Goal: Task Accomplishment & Management: Use online tool/utility

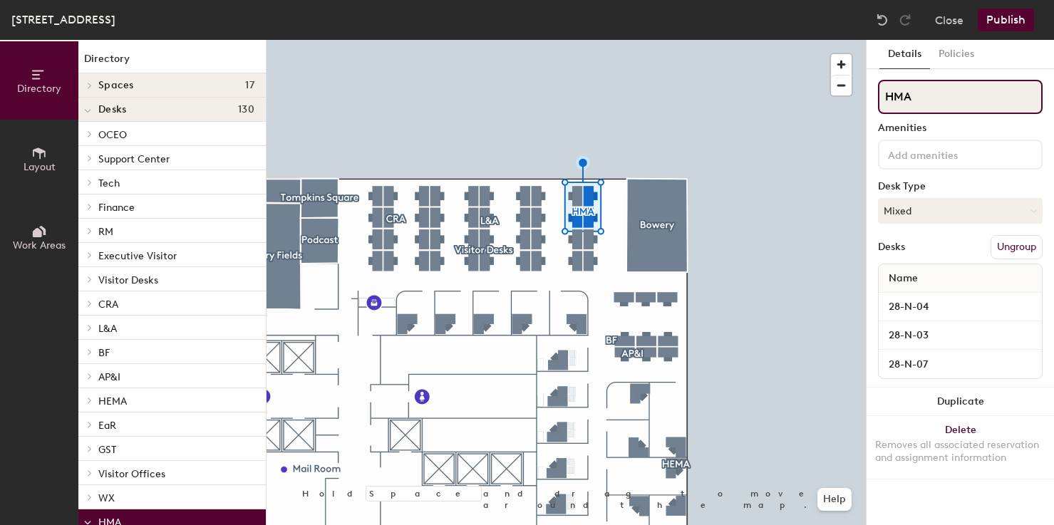
click at [895, 98] on input "HMA" at bounding box center [960, 97] width 165 height 34
type input "HEMA"
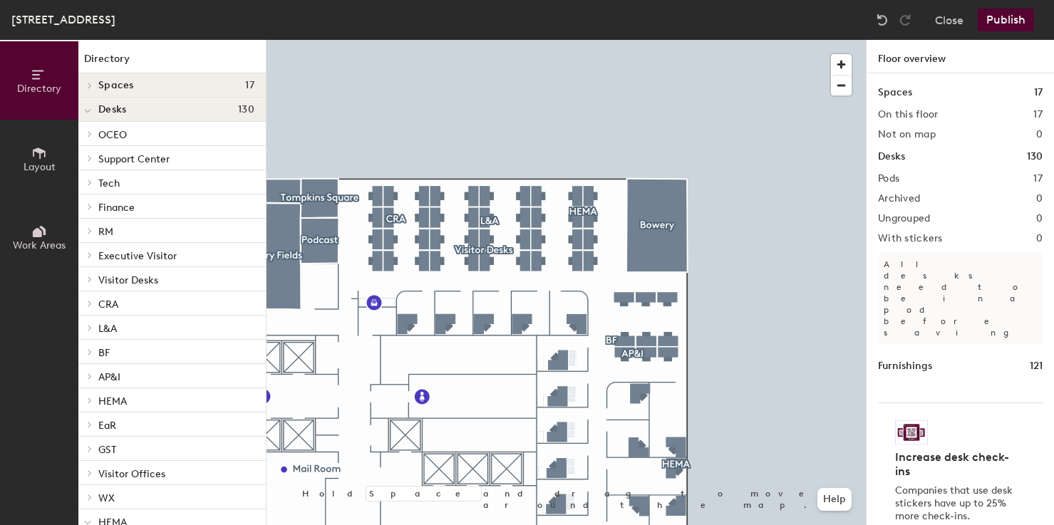
click at [38, 235] on icon at bounding box center [37, 232] width 9 height 9
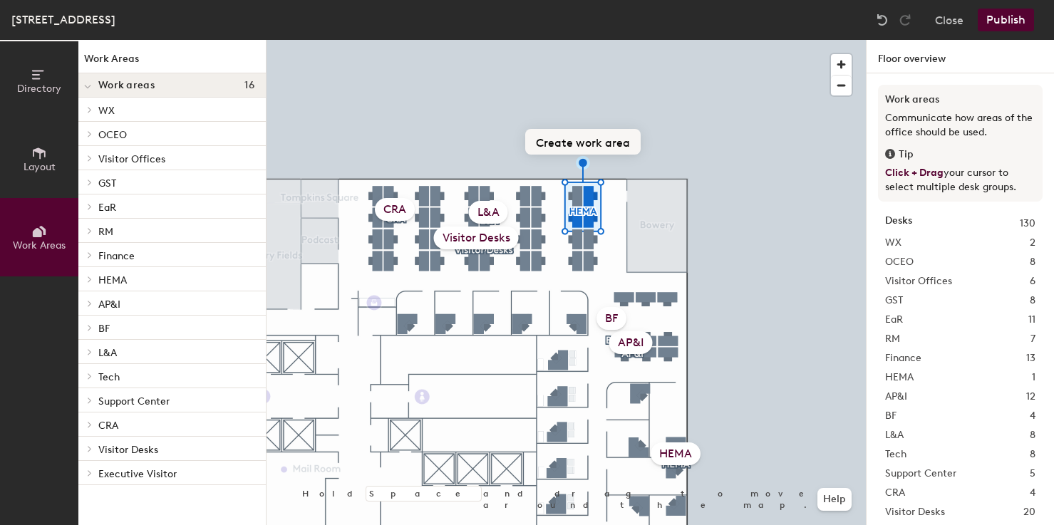
click at [566, 133] on button "Create work area" at bounding box center [582, 142] width 115 height 26
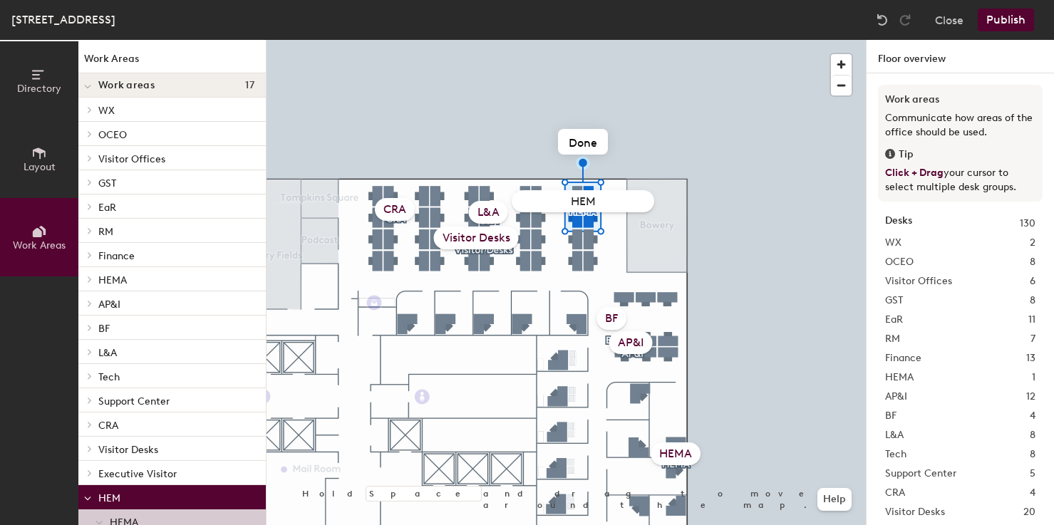
type input "HEMA"
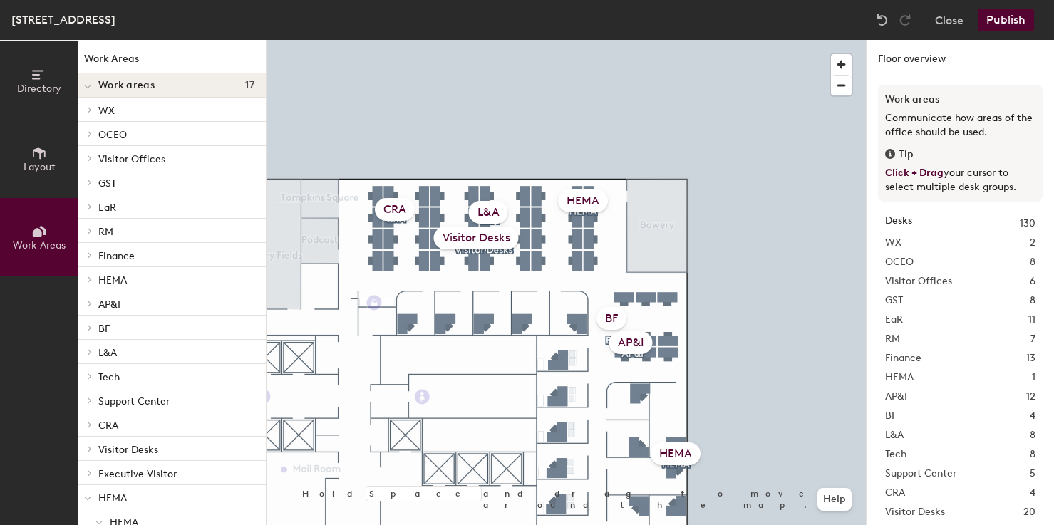
click at [1009, 19] on button "Publish" at bounding box center [1006, 20] width 56 height 23
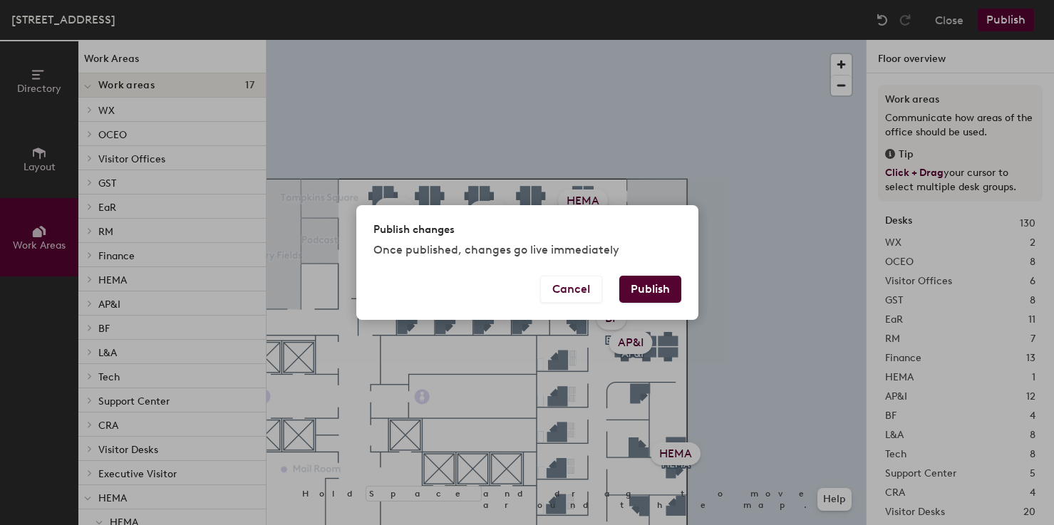
click at [649, 284] on button "Publish" at bounding box center [650, 289] width 62 height 27
